Goal: Information Seeking & Learning: Learn about a topic

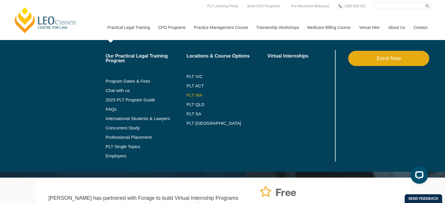
click at [195, 95] on link "PLT WA" at bounding box center [219, 95] width 66 height 5
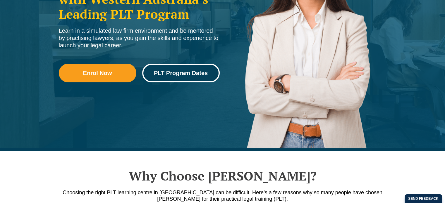
click at [196, 74] on span "PLT Program Dates" at bounding box center [181, 73] width 54 height 6
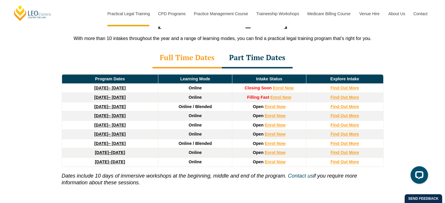
click at [117, 95] on link "[DATE] – [DATE]" at bounding box center [109, 97] width 31 height 5
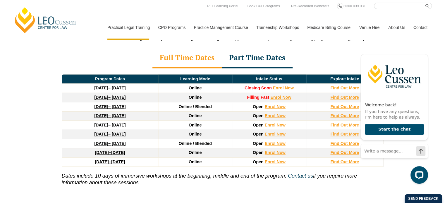
click at [320, 48] on div "Full Time Dates Part Time Dates" at bounding box center [223, 58] width 334 height 20
